Goal: Task Accomplishment & Management: Manage account settings

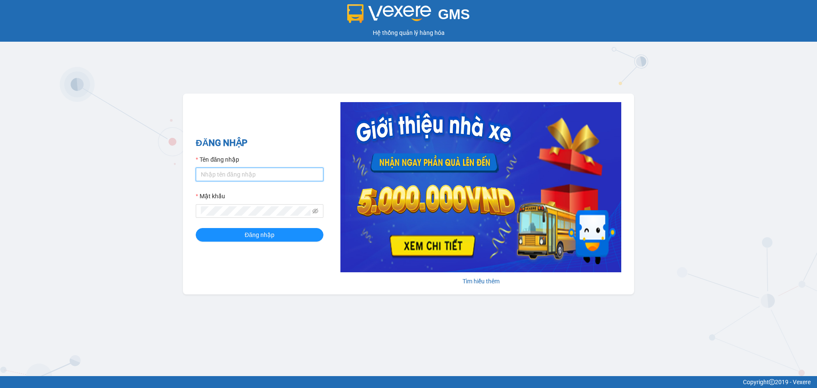
click at [253, 171] on input "Tên đăng nhập" at bounding box center [260, 175] width 128 height 14
type input "diemvh.petrobp"
click at [266, 203] on div "Mật khẩu" at bounding box center [260, 205] width 128 height 26
click at [196, 228] on button "Đăng nhập" at bounding box center [260, 235] width 128 height 14
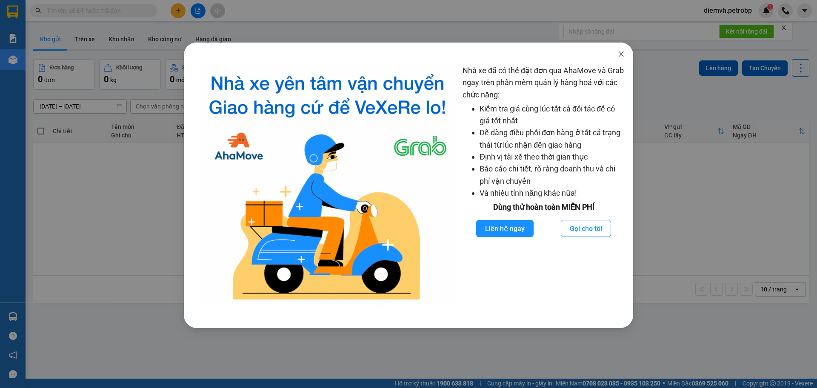
click at [622, 53] on icon "close" at bounding box center [621, 54] width 7 height 7
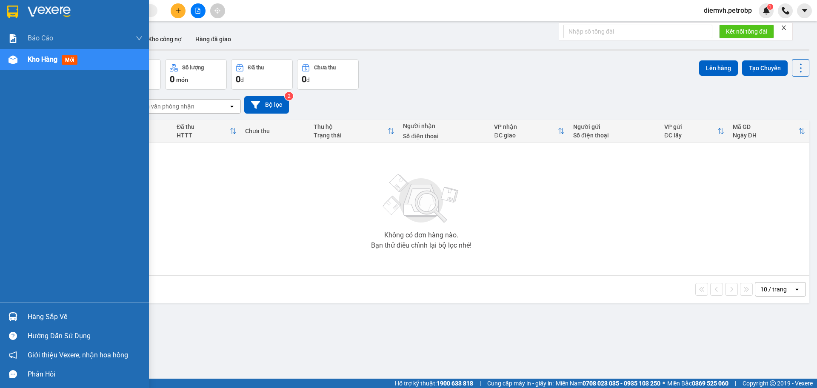
click at [44, 320] on div "Hàng sắp về" at bounding box center [85, 317] width 115 height 13
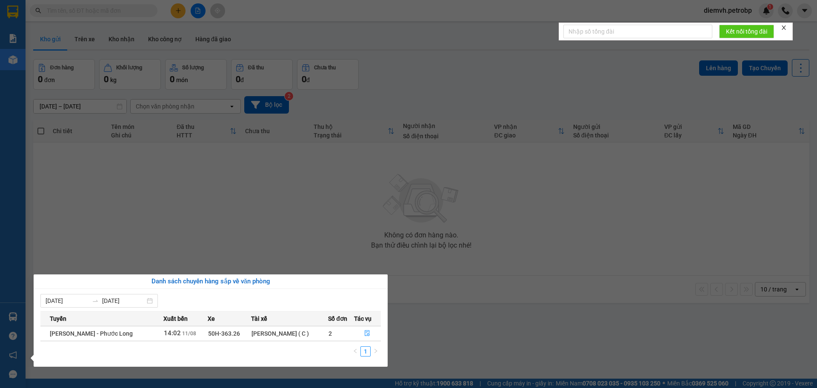
click at [344, 228] on section "Kết quả tìm kiếm ( 0 ) Bộ lọc No Data diemvh.petrobp 1 Báo cáo BC tiền tận nơi …" at bounding box center [408, 194] width 817 height 388
